Goal: Navigation & Orientation: Find specific page/section

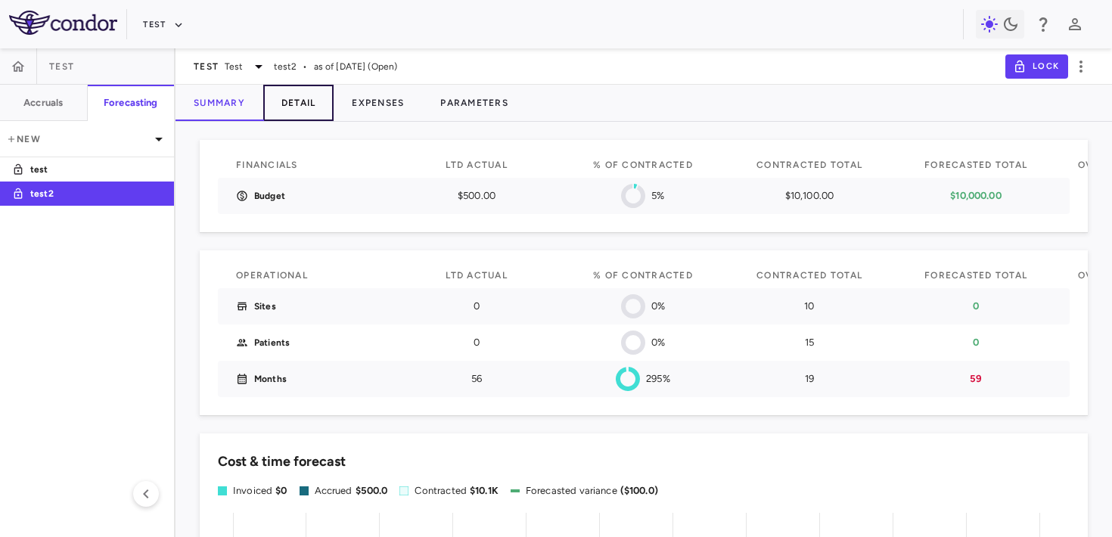
click at [301, 105] on button "Detail" at bounding box center [298, 103] width 71 height 36
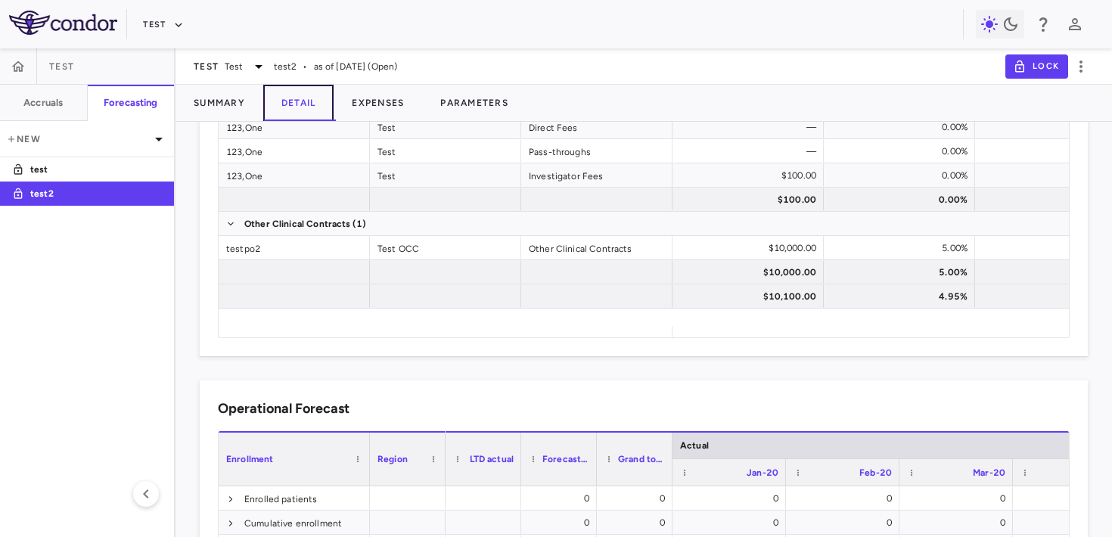
scroll to position [253, 0]
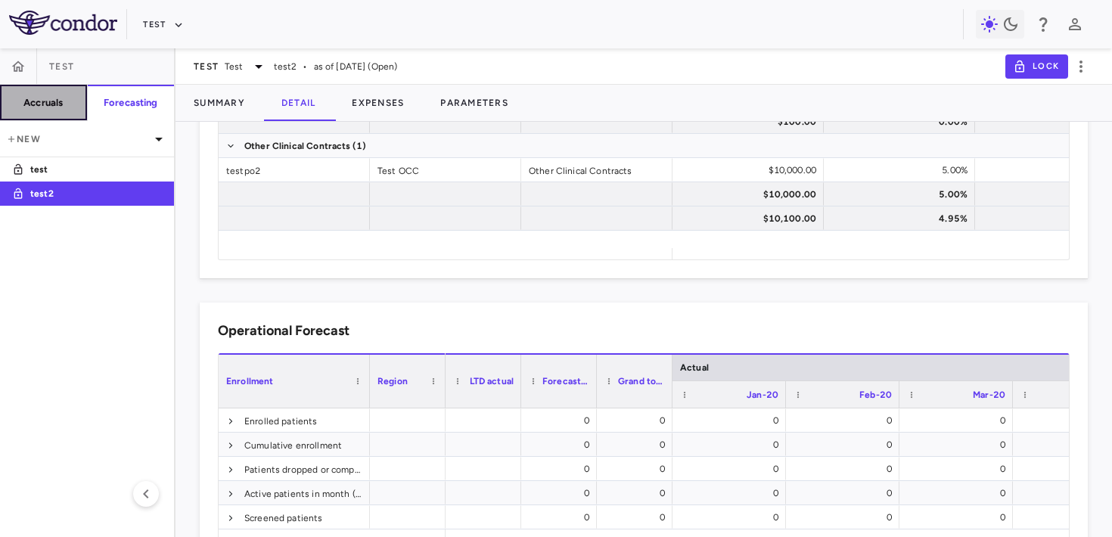
click at [74, 91] on button "Accruals" at bounding box center [44, 103] width 88 height 36
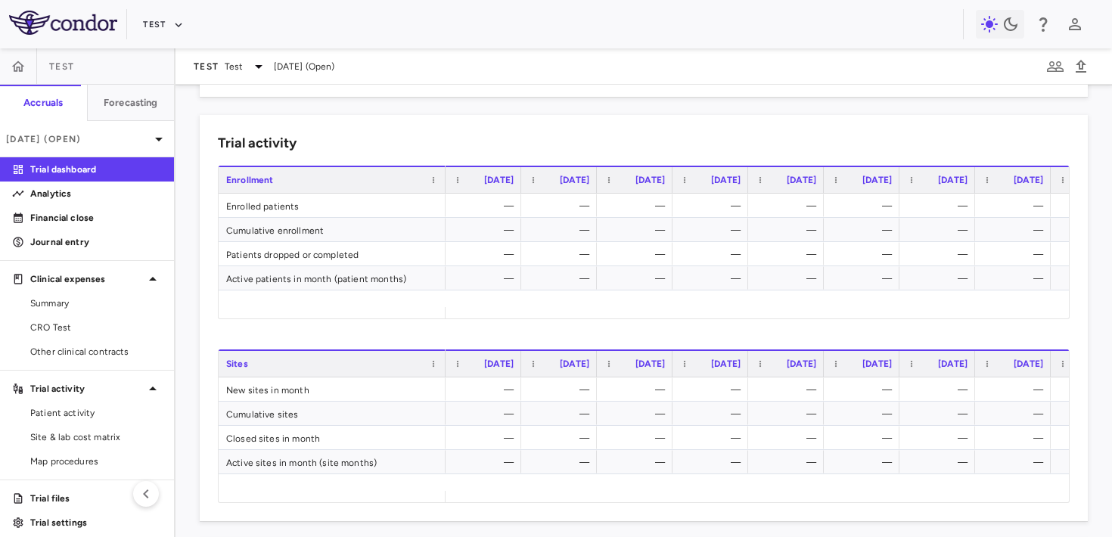
scroll to position [554, 0]
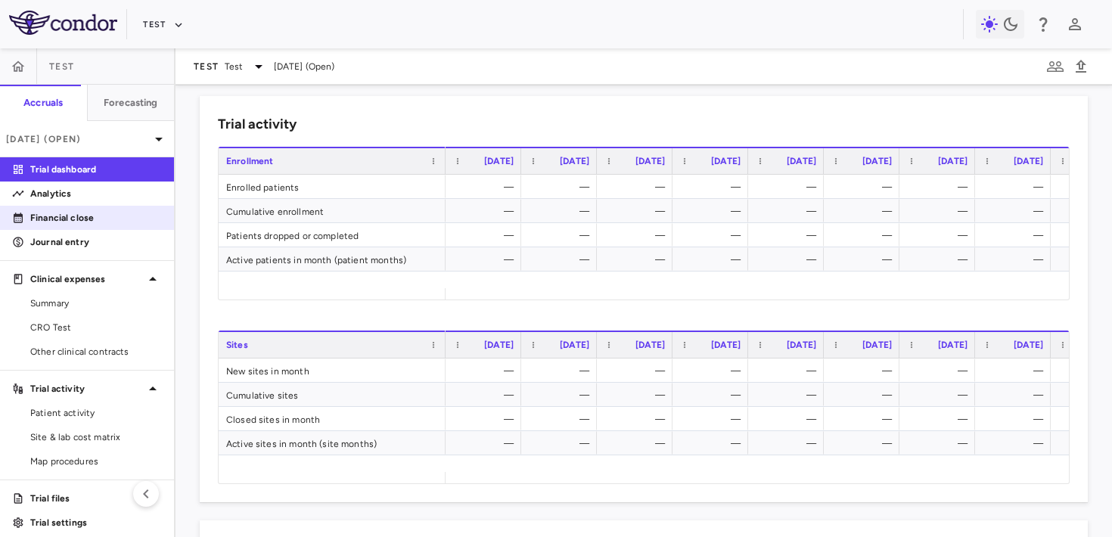
click at [93, 228] on link "Financial close" at bounding box center [87, 218] width 174 height 23
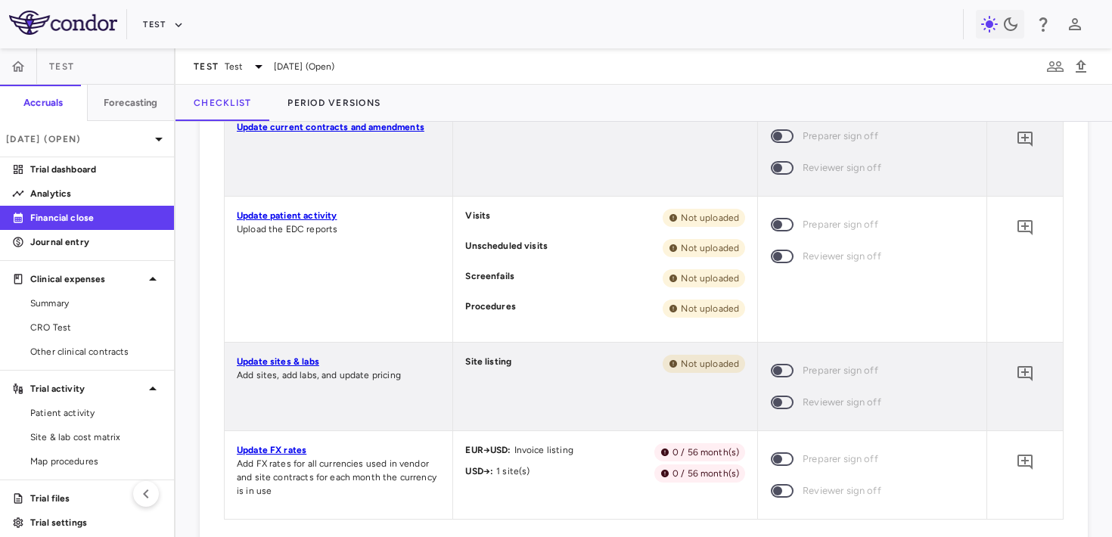
scroll to position [601, 0]
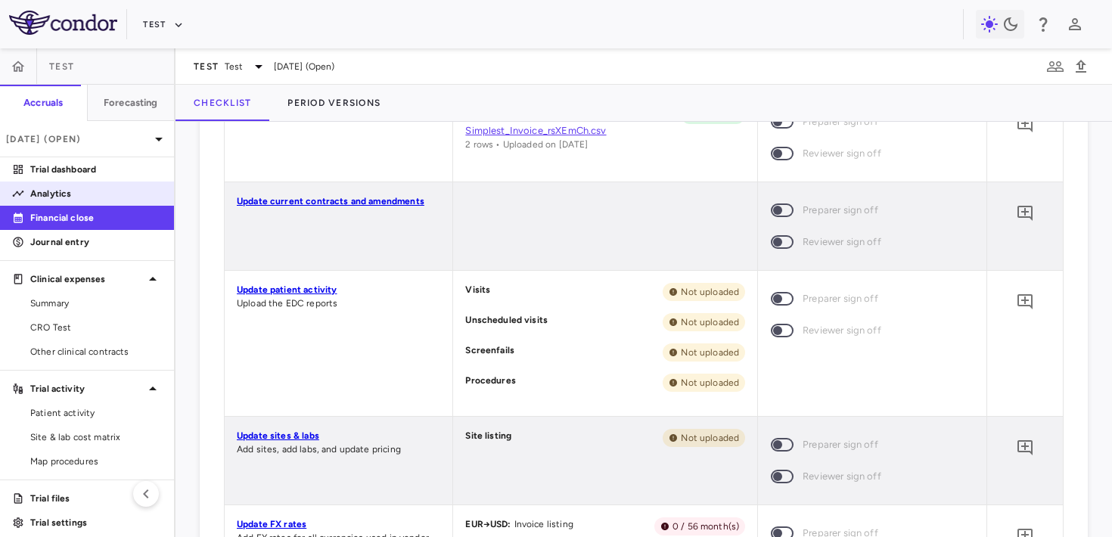
click at [92, 183] on link "Analytics" at bounding box center [87, 193] width 174 height 23
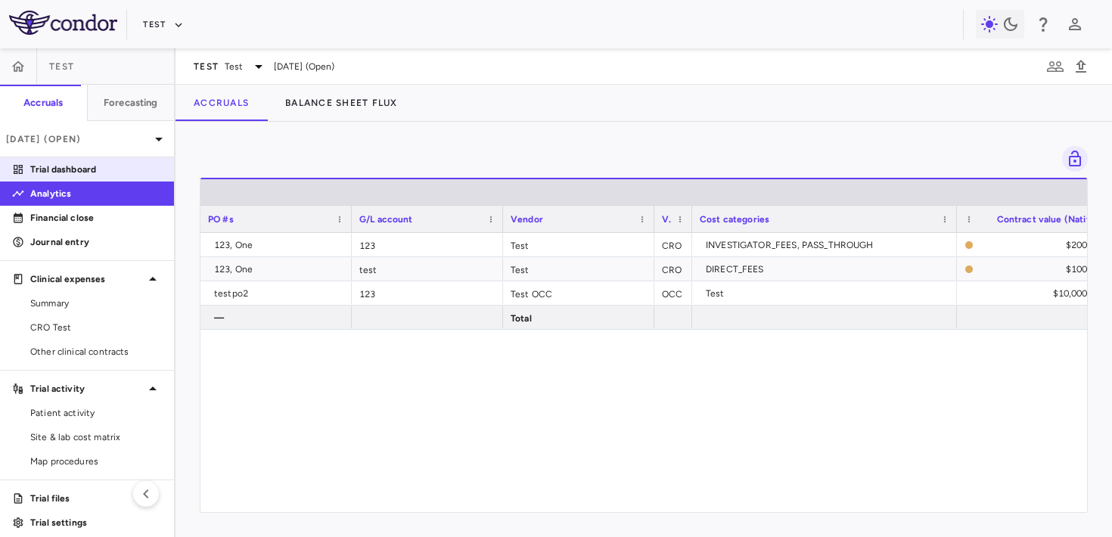
click at [38, 179] on link "Trial dashboard" at bounding box center [87, 169] width 174 height 23
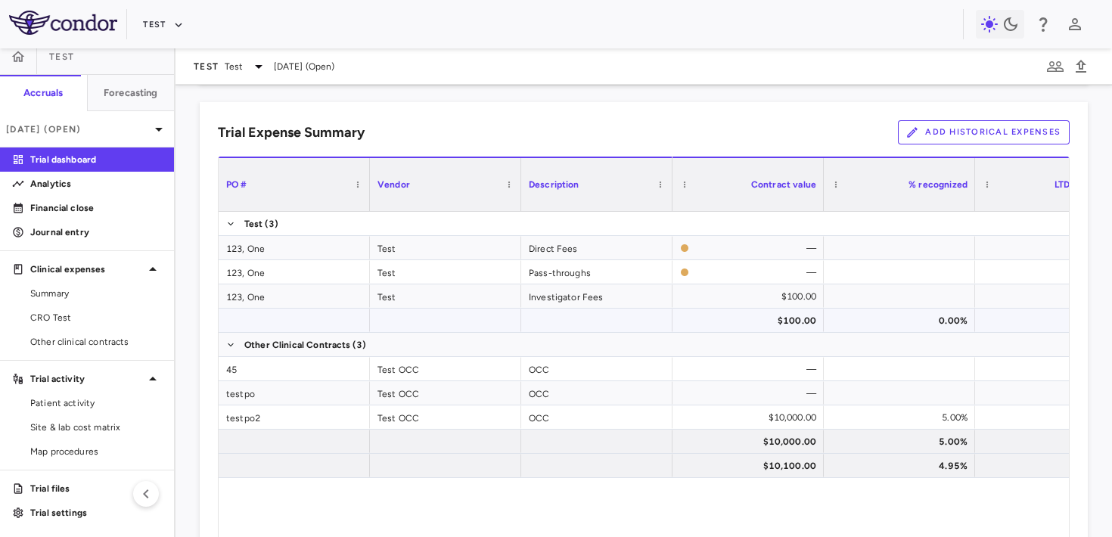
scroll to position [1037, 0]
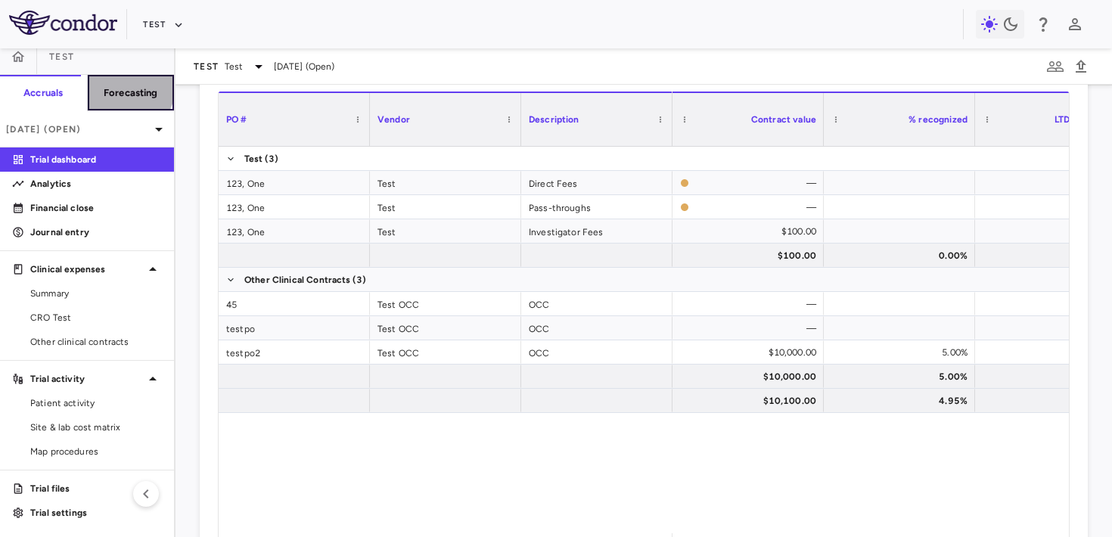
click at [100, 81] on button "Forecasting" at bounding box center [131, 93] width 88 height 36
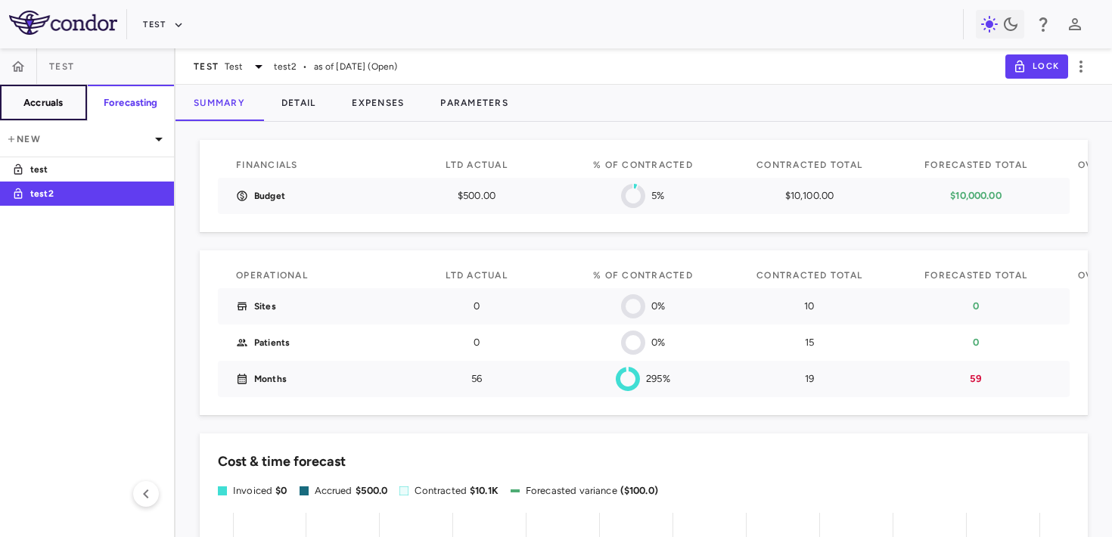
click at [70, 112] on button "Accruals" at bounding box center [44, 103] width 88 height 36
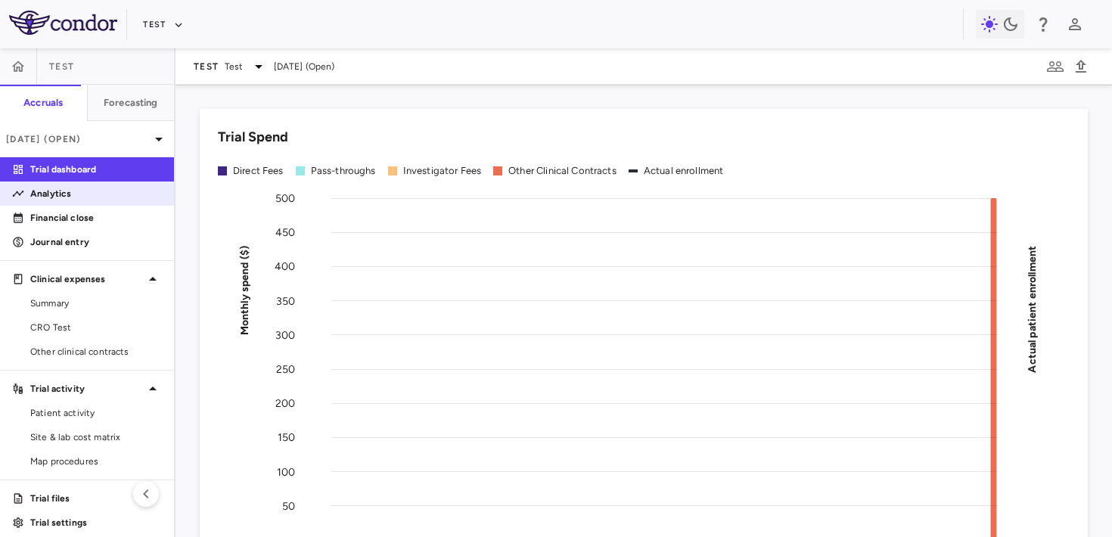
scroll to position [10, 0]
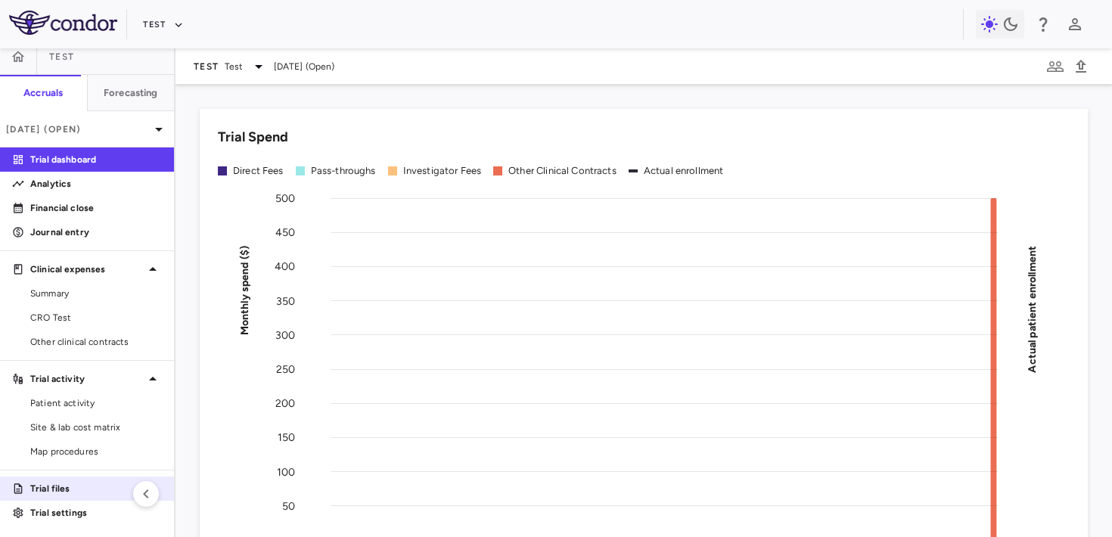
click at [97, 483] on p "Trial files" at bounding box center [96, 489] width 132 height 14
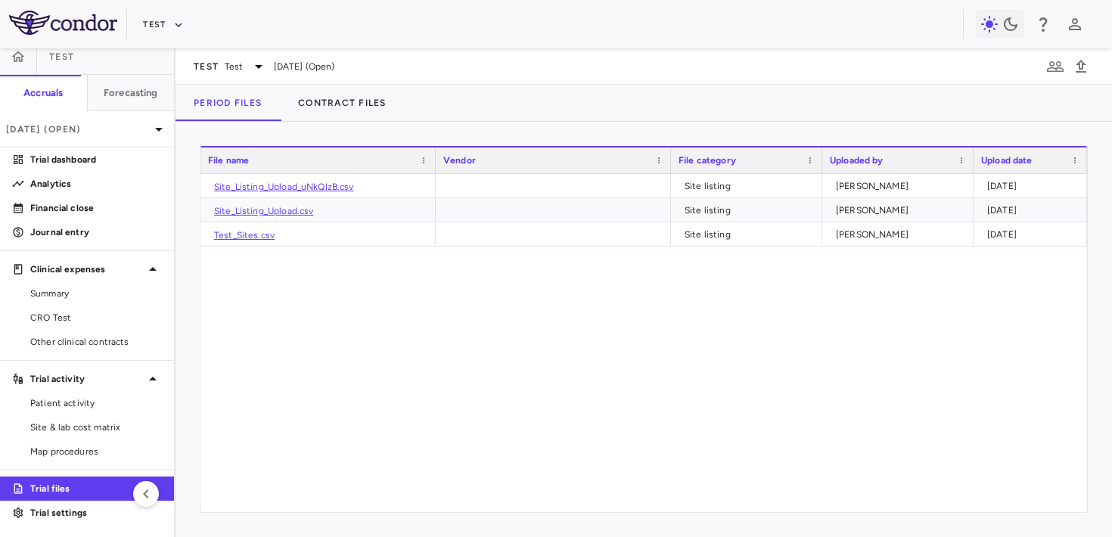
click at [497, 356] on div "Site_Listing_Upload_uNkQIzB.csv Site listing [PERSON_NAME] [DATE] Site_Listing_…" at bounding box center [643, 343] width 887 height 338
click at [296, 298] on div "Site_Listing_Upload_uNkQIzB.csv Site listing [PERSON_NAME] [DATE] Site_Listing_…" at bounding box center [643, 343] width 887 height 338
click at [85, 199] on link "Financial close" at bounding box center [87, 208] width 174 height 23
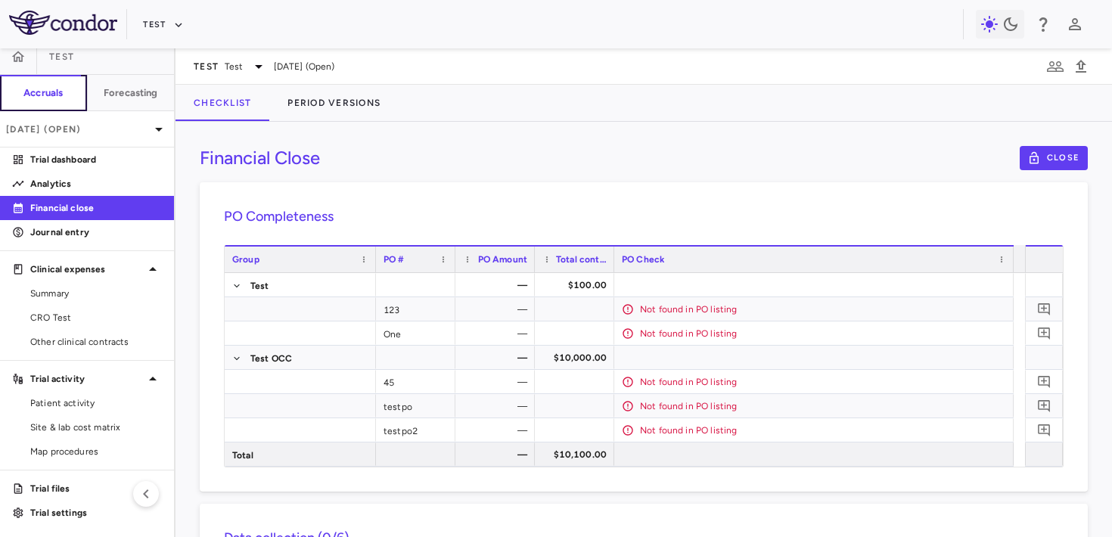
click at [77, 92] on button "Accruals" at bounding box center [43, 93] width 87 height 36
click at [104, 91] on h6 "Forecasting" at bounding box center [131, 93] width 54 height 14
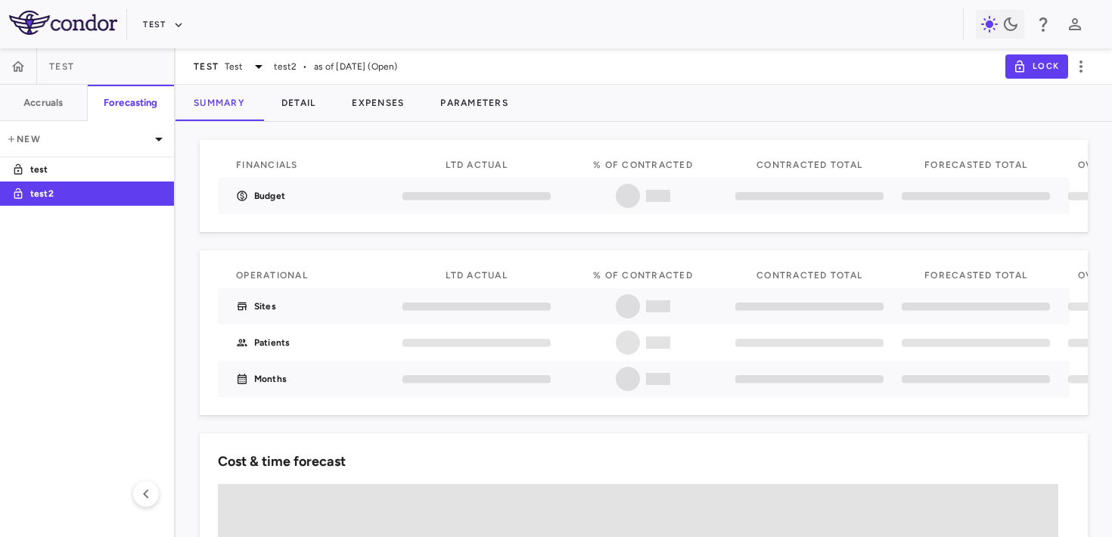
click at [520, 132] on div "Financials LTD actual % of Contracted Contracted Total Forecasted Total Over/Un…" at bounding box center [644, 271] width 888 height 287
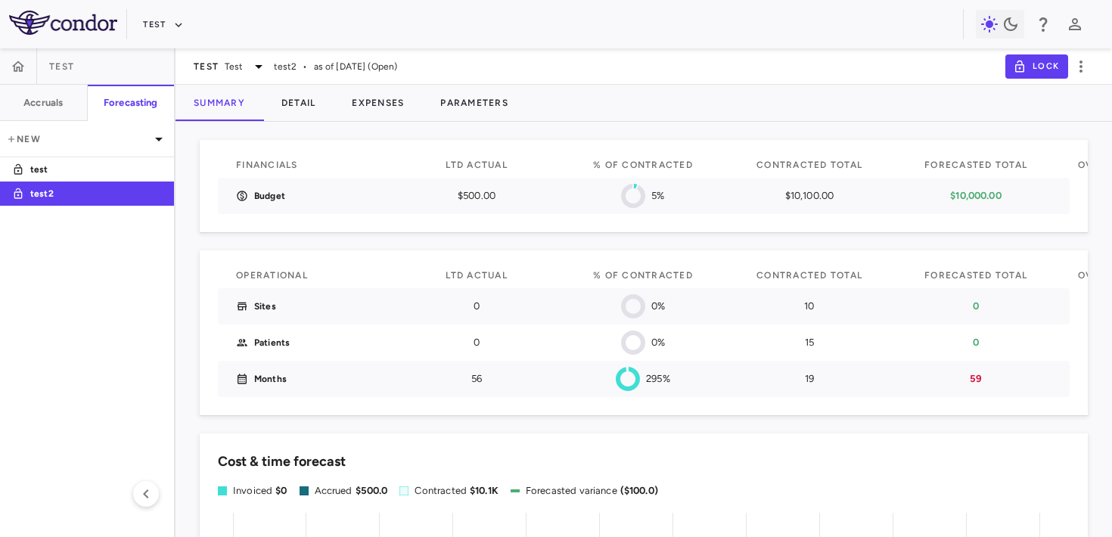
click at [622, 105] on div "Summary Detail Expenses Parameters" at bounding box center [644, 103] width 937 height 36
click at [536, 115] on div "Summary Detail Expenses Parameters" at bounding box center [644, 103] width 937 height 36
